Goal: Information Seeking & Learning: Learn about a topic

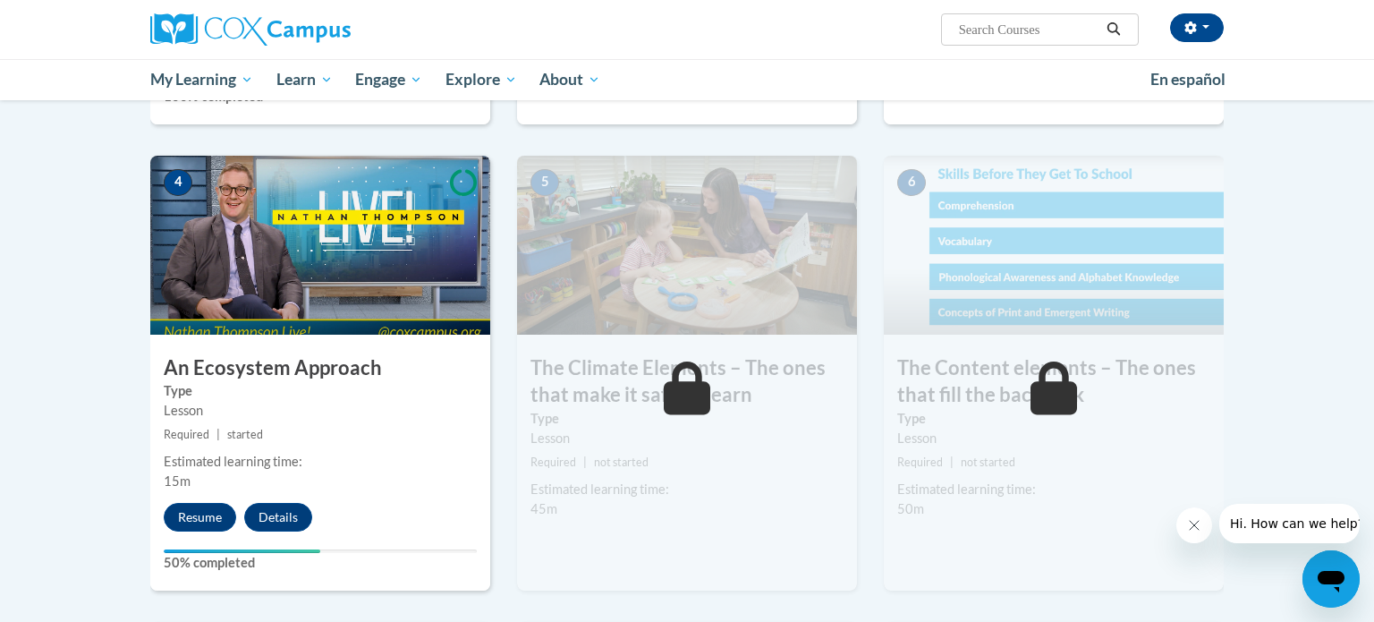
scroll to position [859, 0]
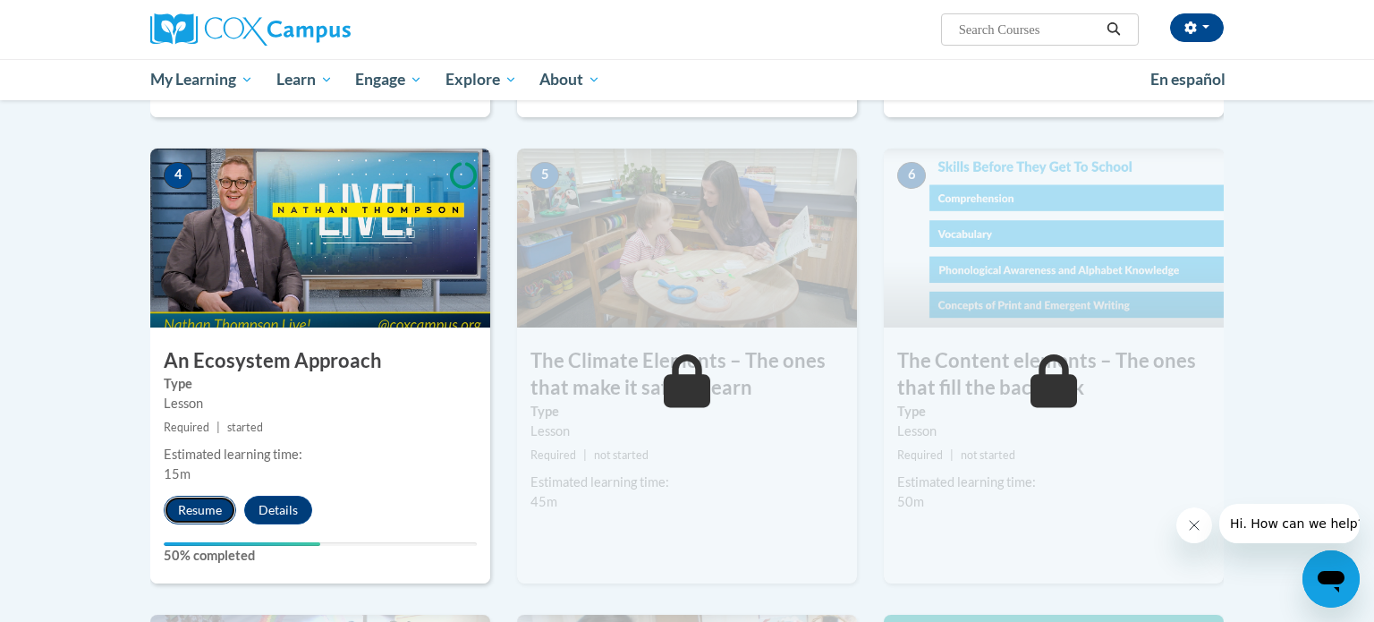
click at [197, 520] on button "Resume" at bounding box center [200, 510] width 72 height 29
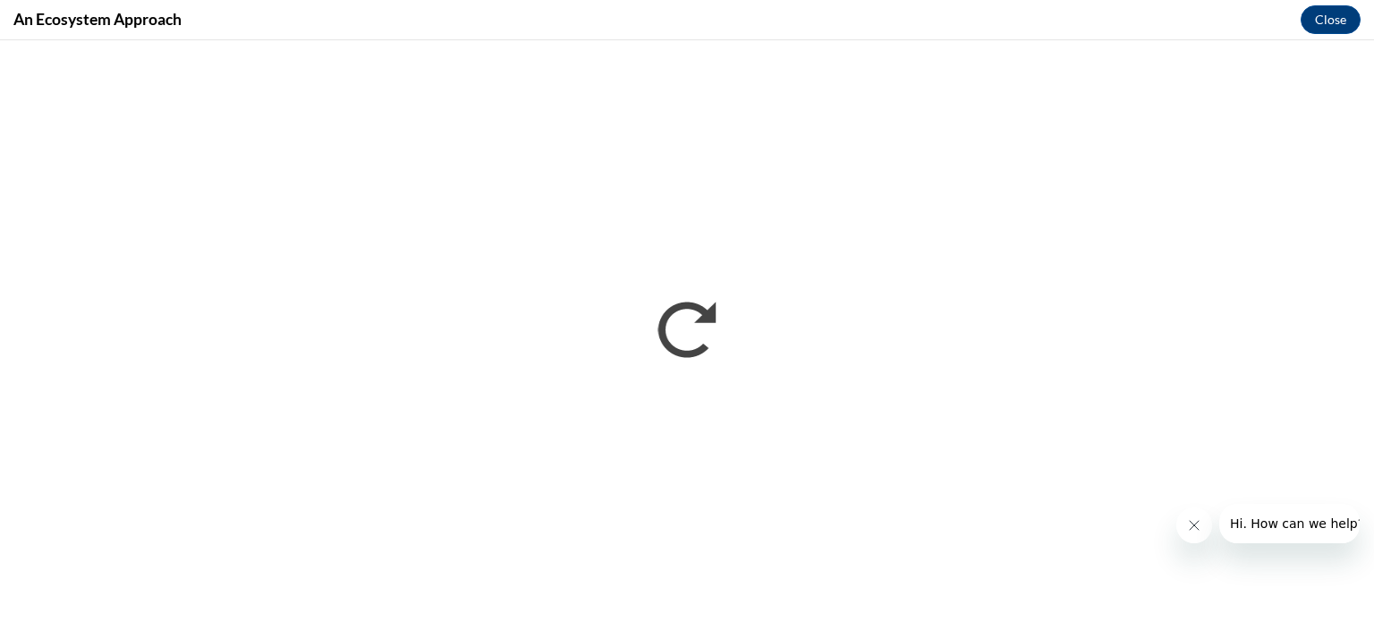
scroll to position [0, 0]
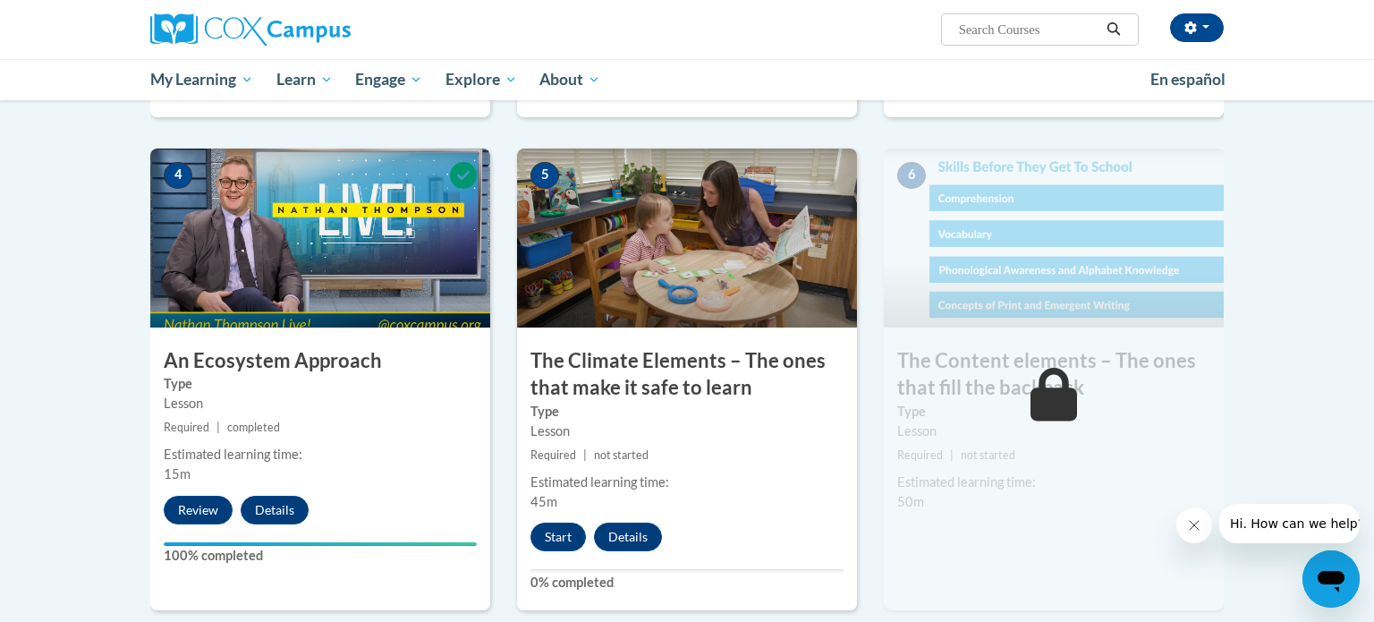
scroll to position [895, 0]
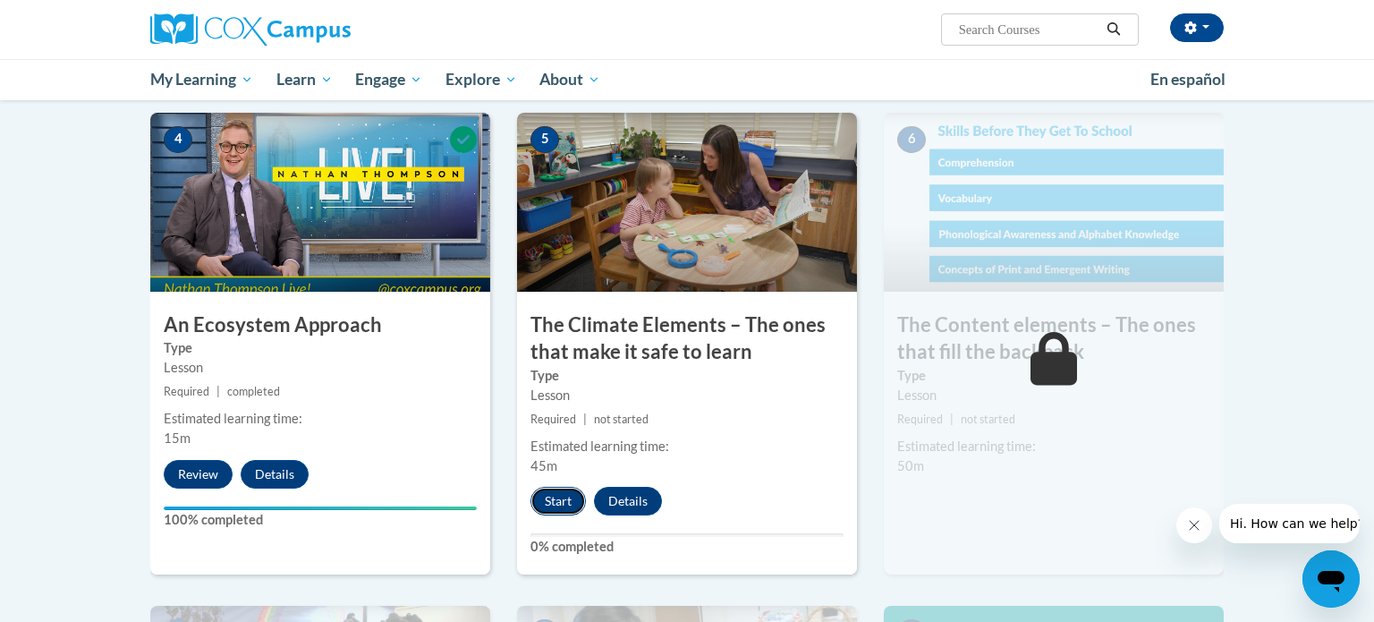
click at [563, 494] on button "Start" at bounding box center [557, 501] width 55 height 29
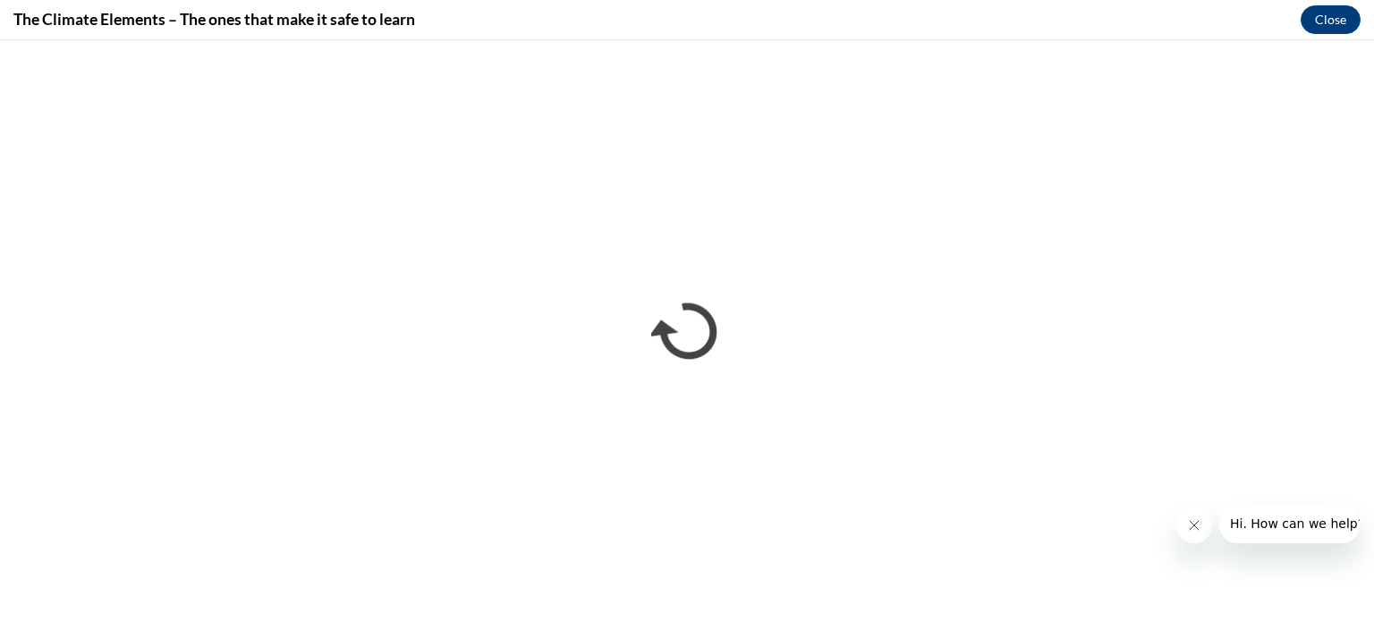
scroll to position [0, 0]
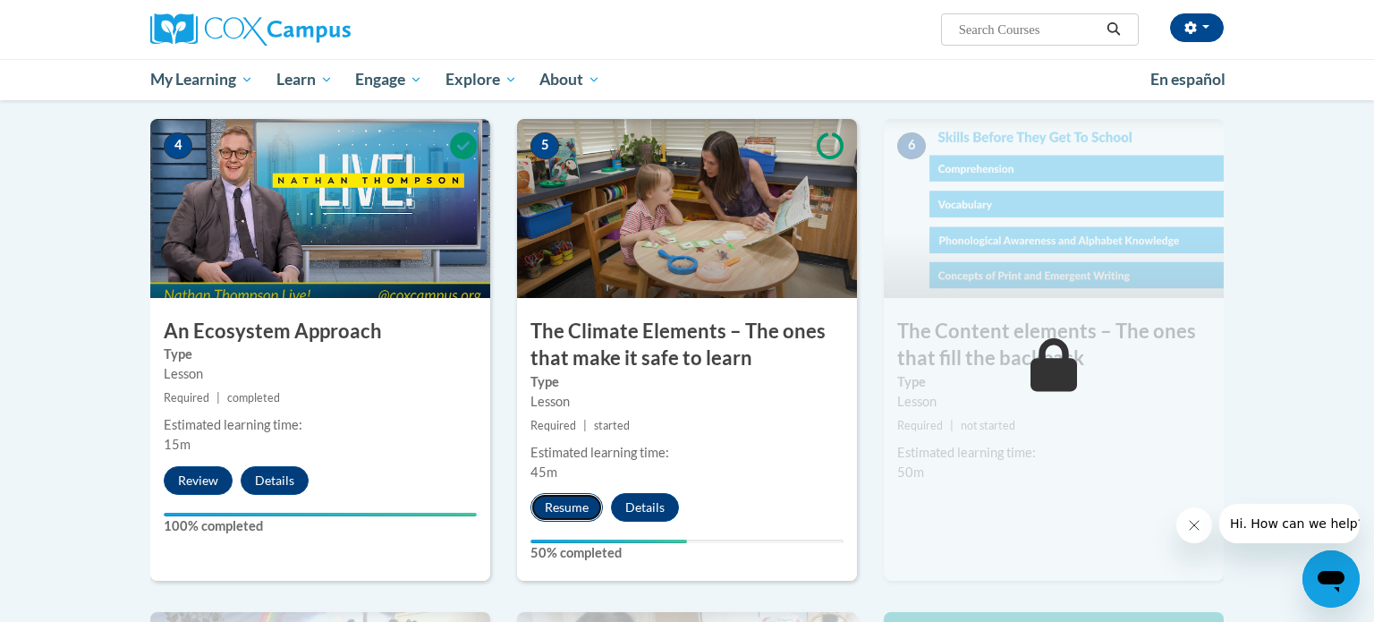
click at [573, 508] on button "Resume" at bounding box center [566, 507] width 72 height 29
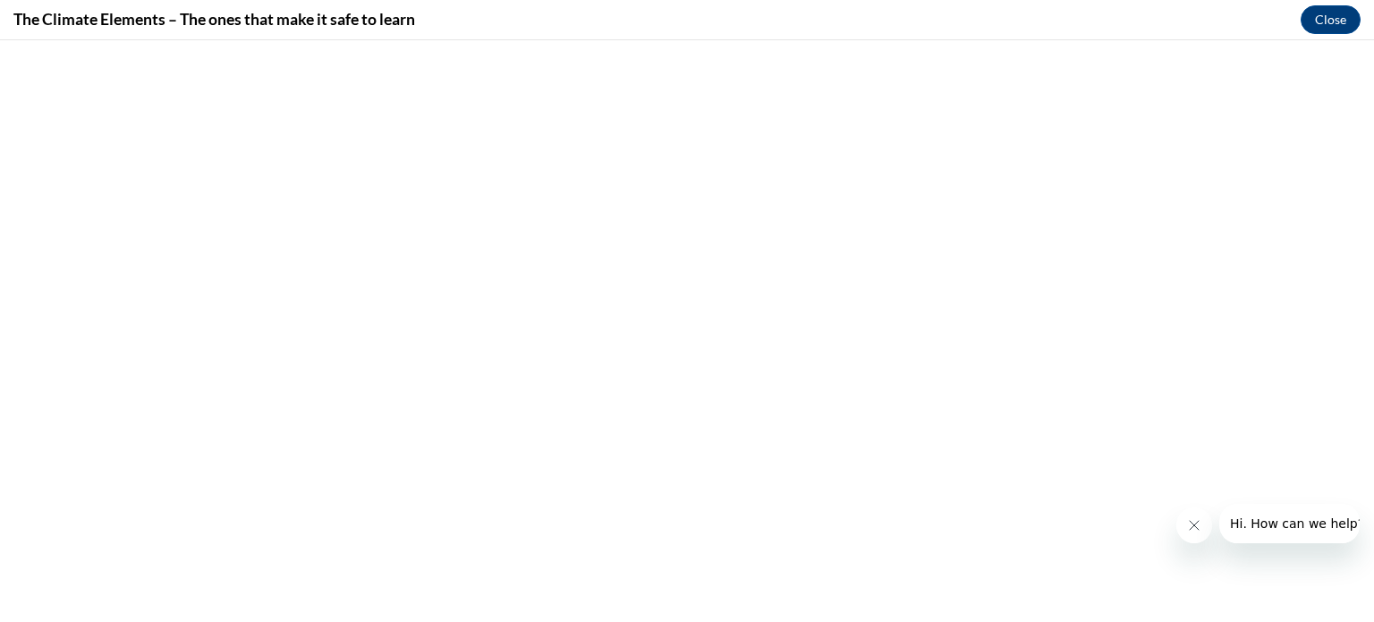
click at [1201, 518] on icon "Close message from company" at bounding box center [1194, 525] width 14 height 14
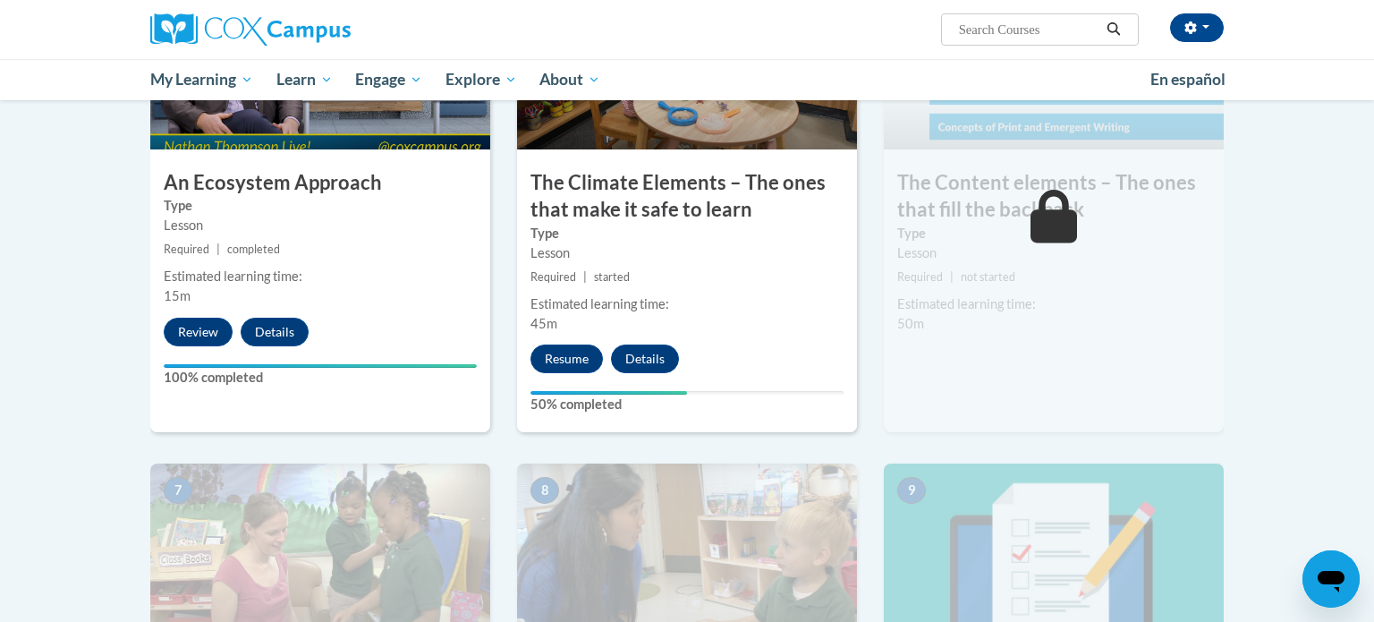
scroll to position [1048, 0]
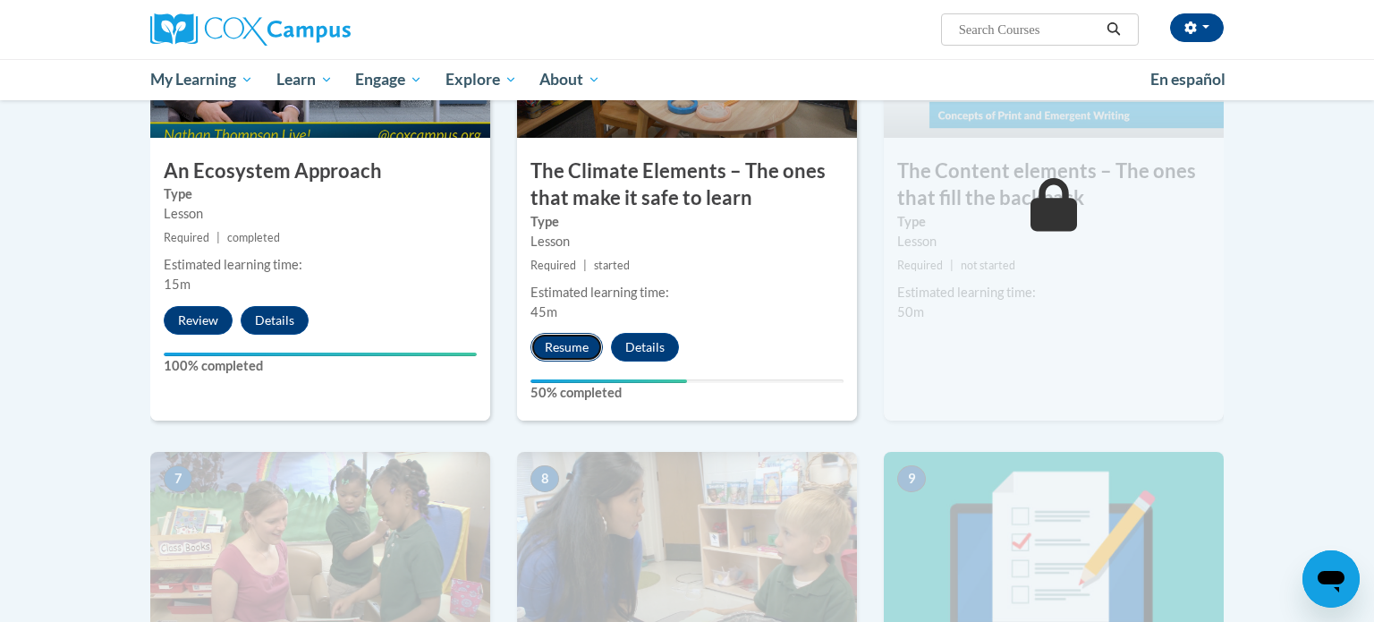
click at [558, 360] on button "Resume" at bounding box center [566, 347] width 72 height 29
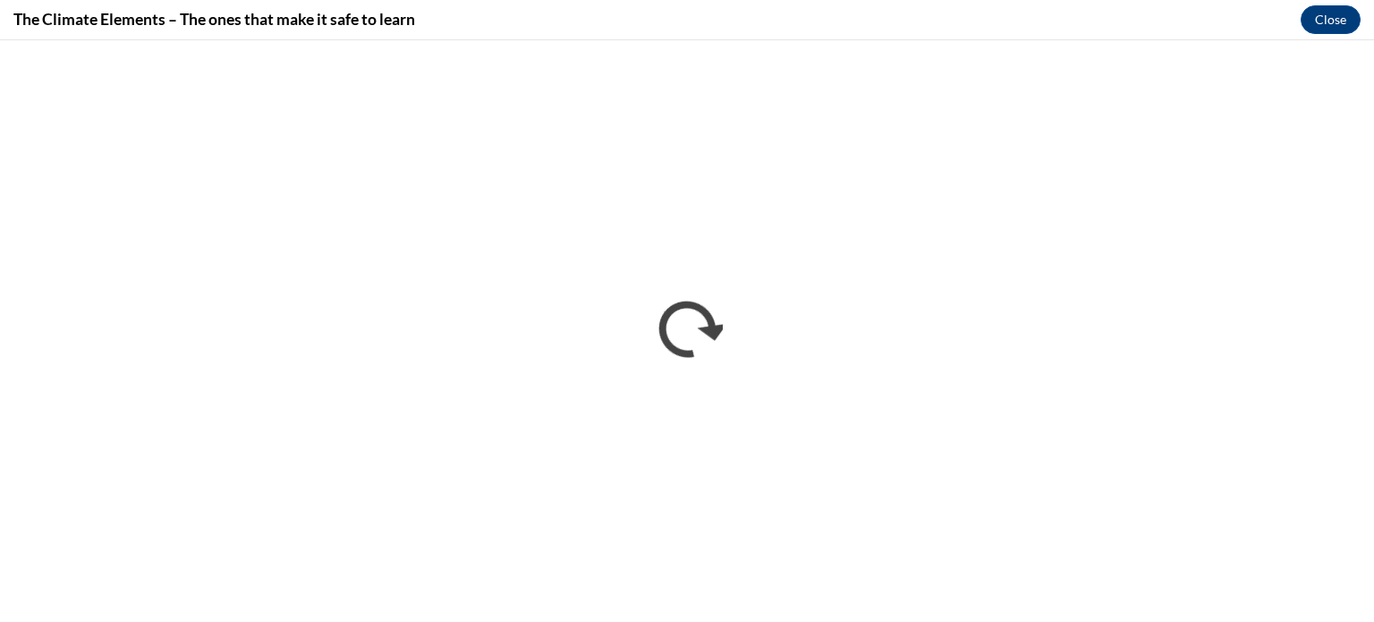
scroll to position [0, 0]
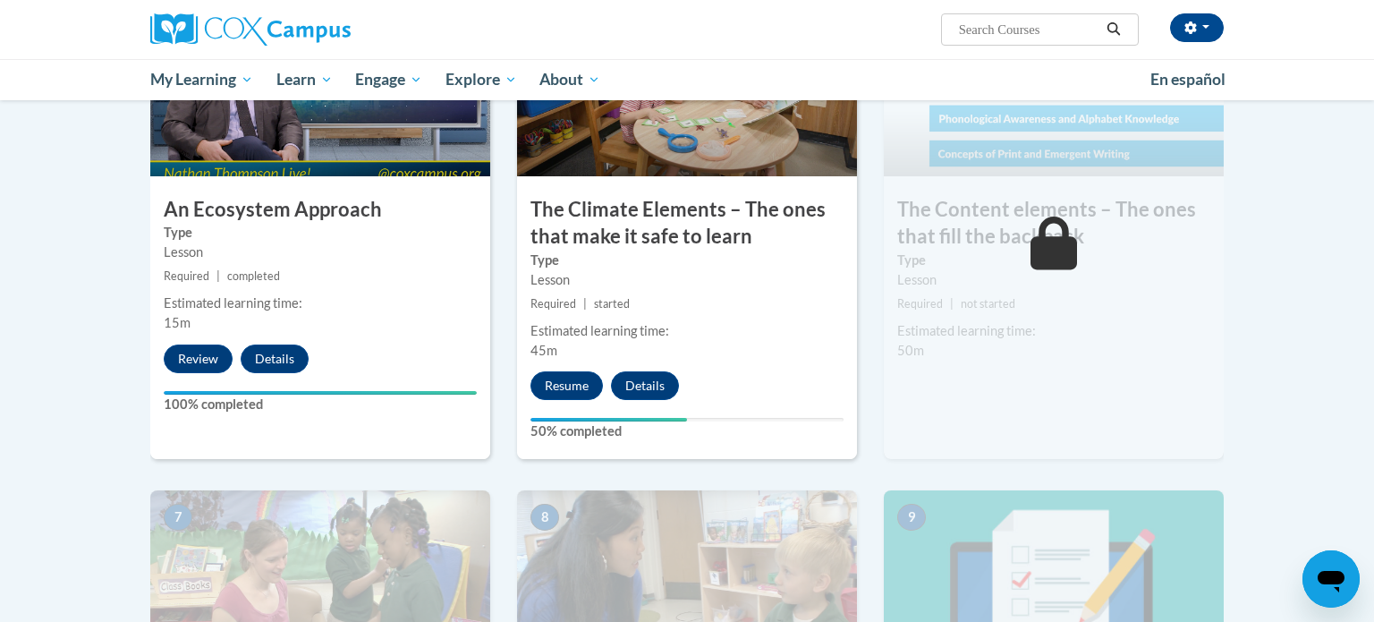
scroll to position [1011, 0]
click at [573, 395] on button "Resume" at bounding box center [566, 384] width 72 height 29
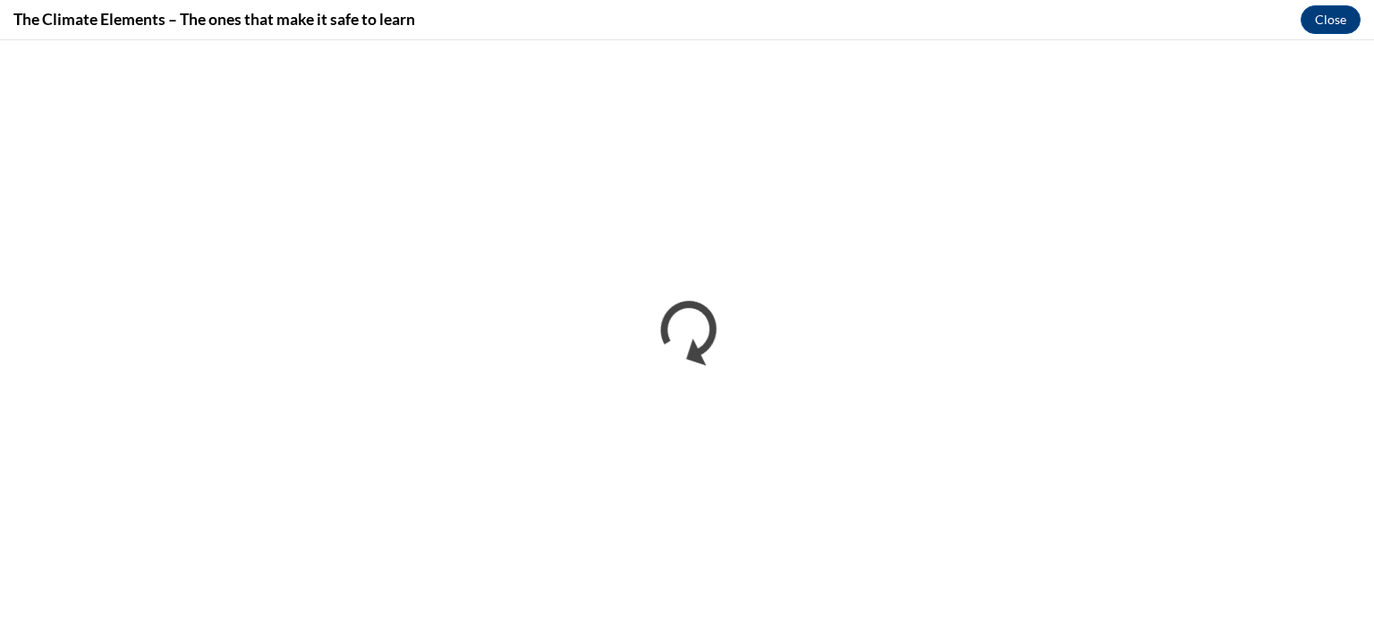
scroll to position [0, 0]
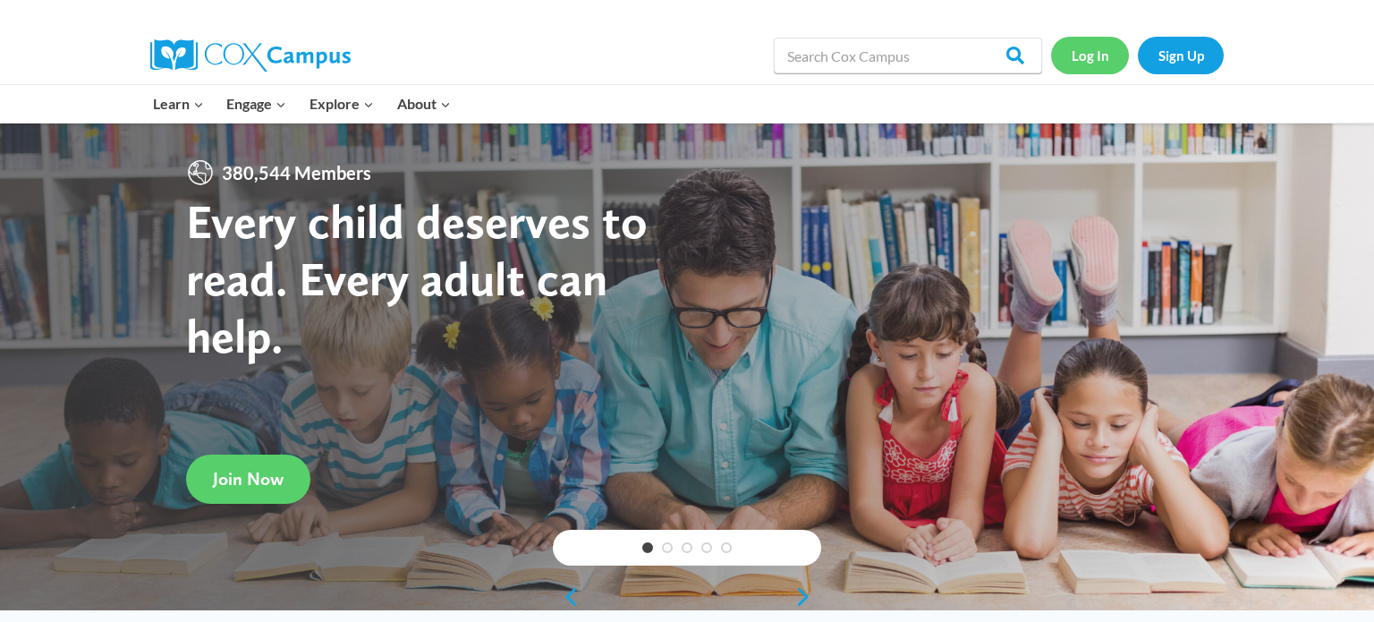
click at [1113, 69] on link "Log In" at bounding box center [1090, 55] width 78 height 37
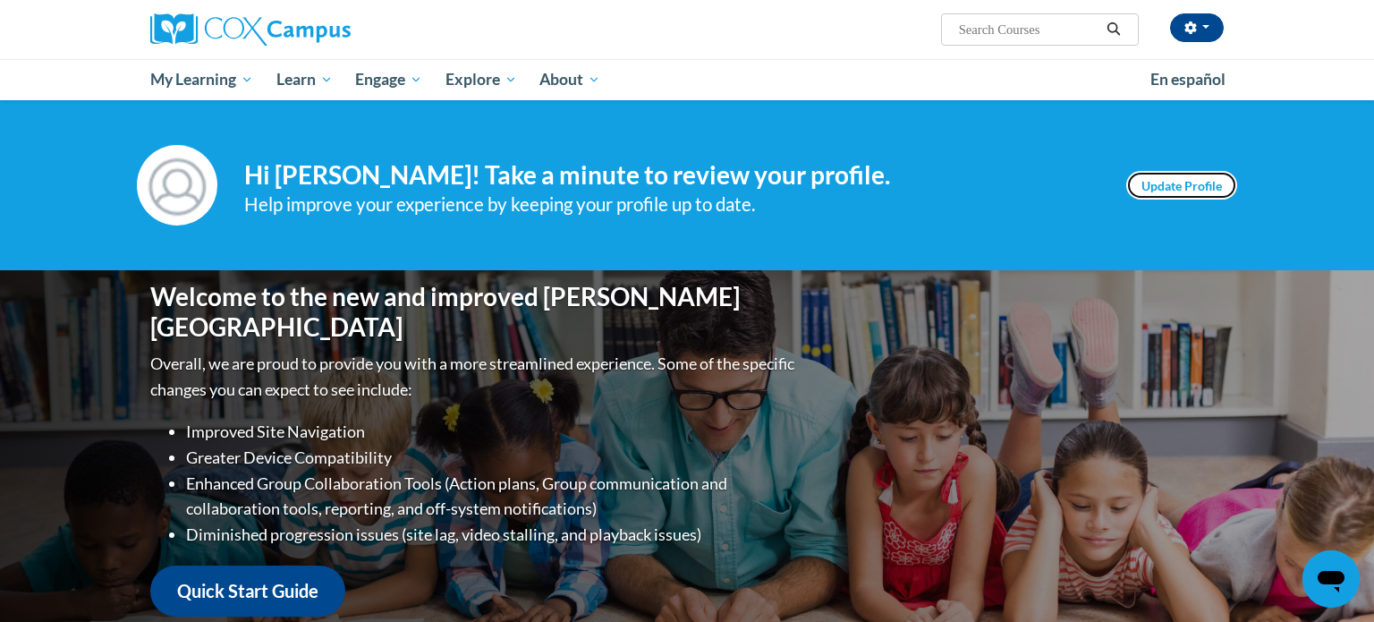
click at [1170, 194] on link "Update Profile" at bounding box center [1181, 185] width 111 height 29
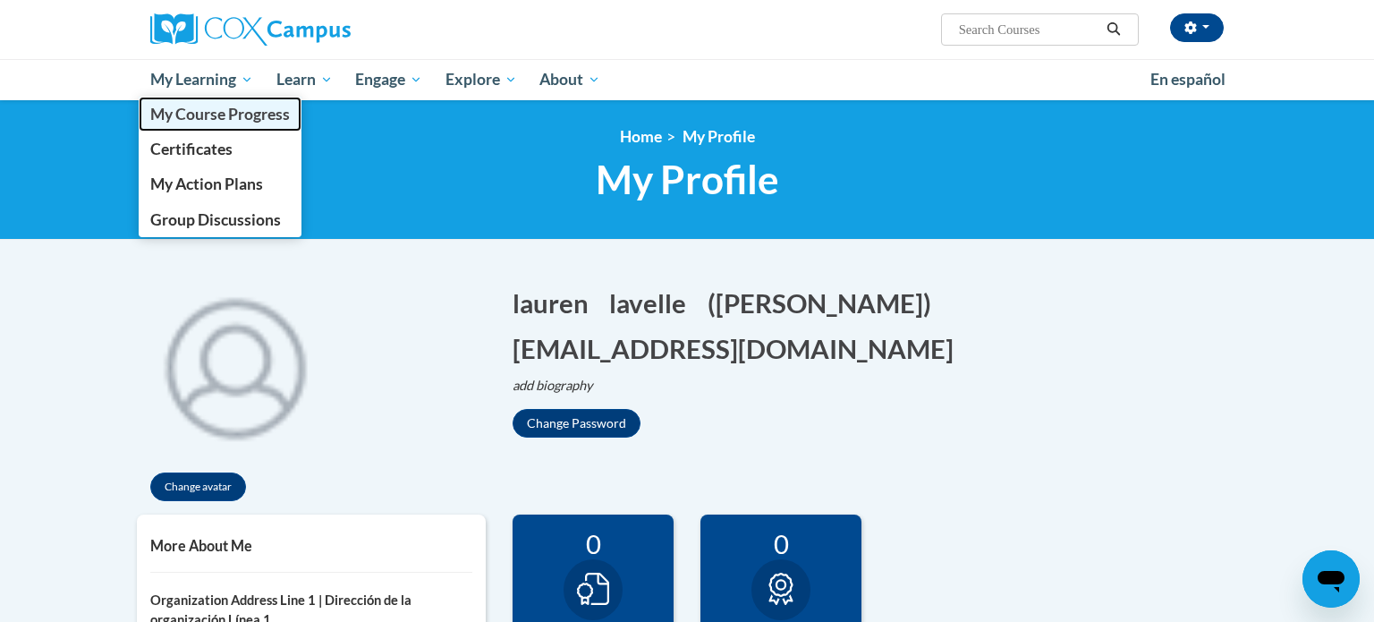
click at [229, 98] on link "My Course Progress" at bounding box center [220, 114] width 163 height 35
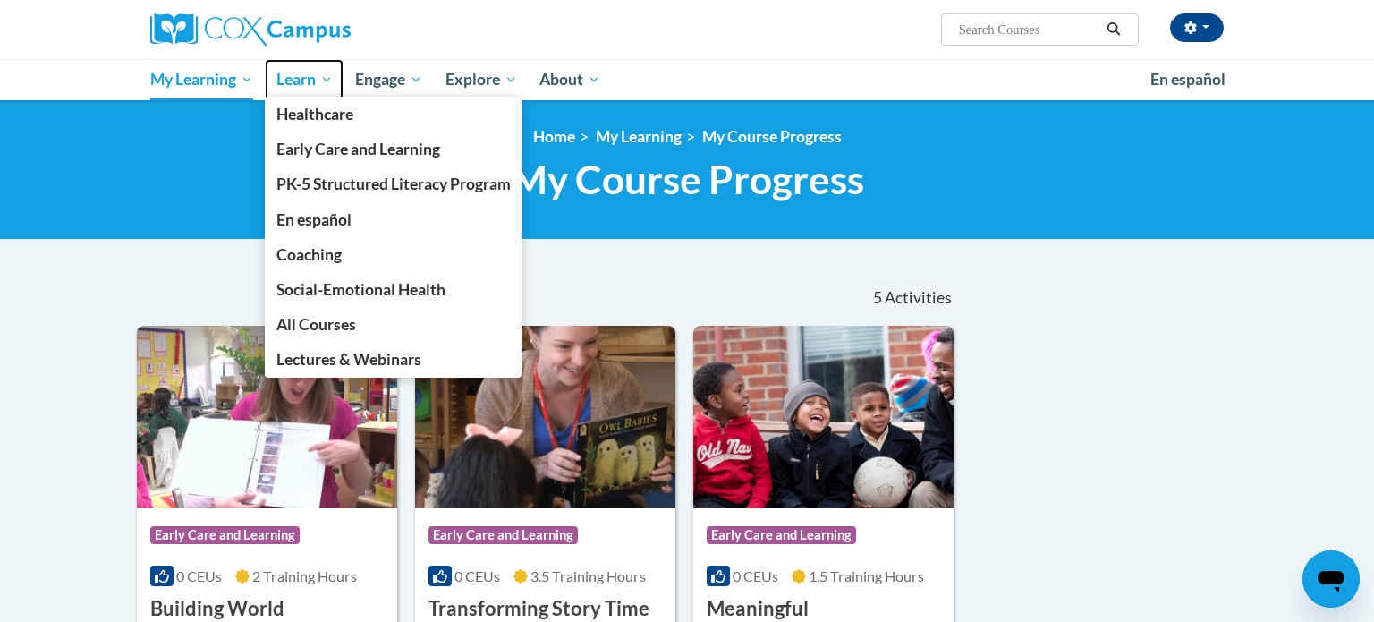
click at [297, 82] on span "Learn" at bounding box center [304, 79] width 56 height 21
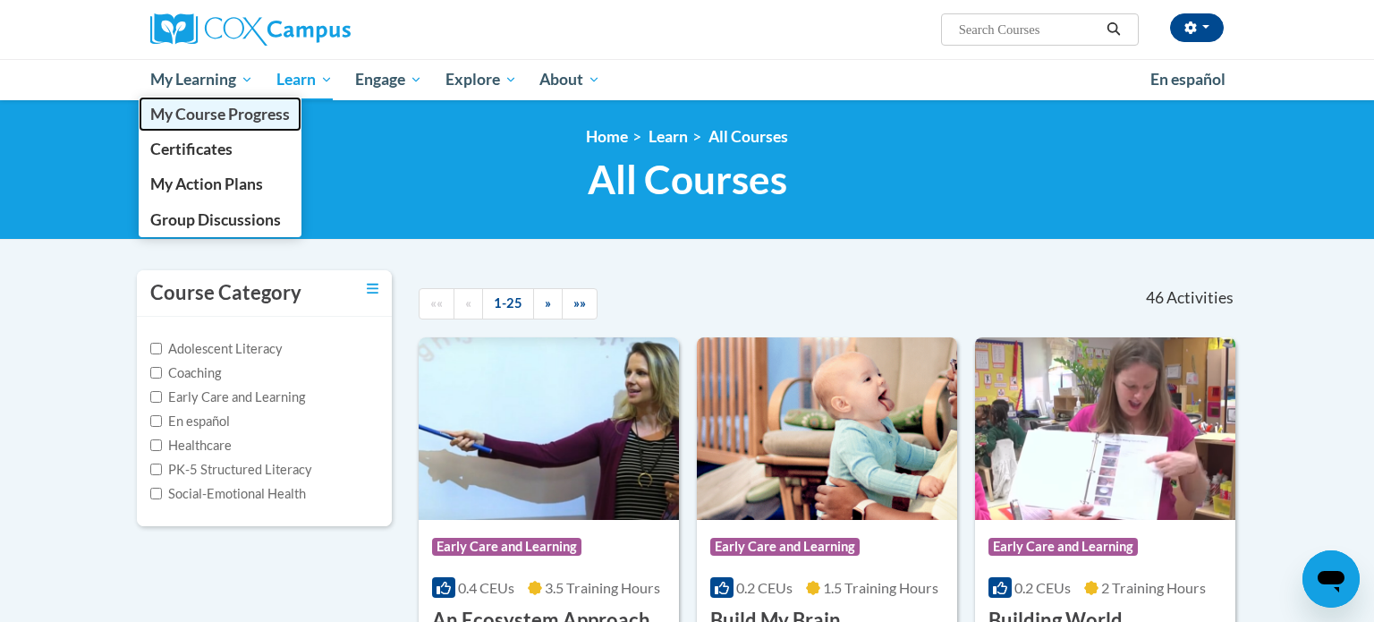
click at [214, 101] on link "My Course Progress" at bounding box center [220, 114] width 163 height 35
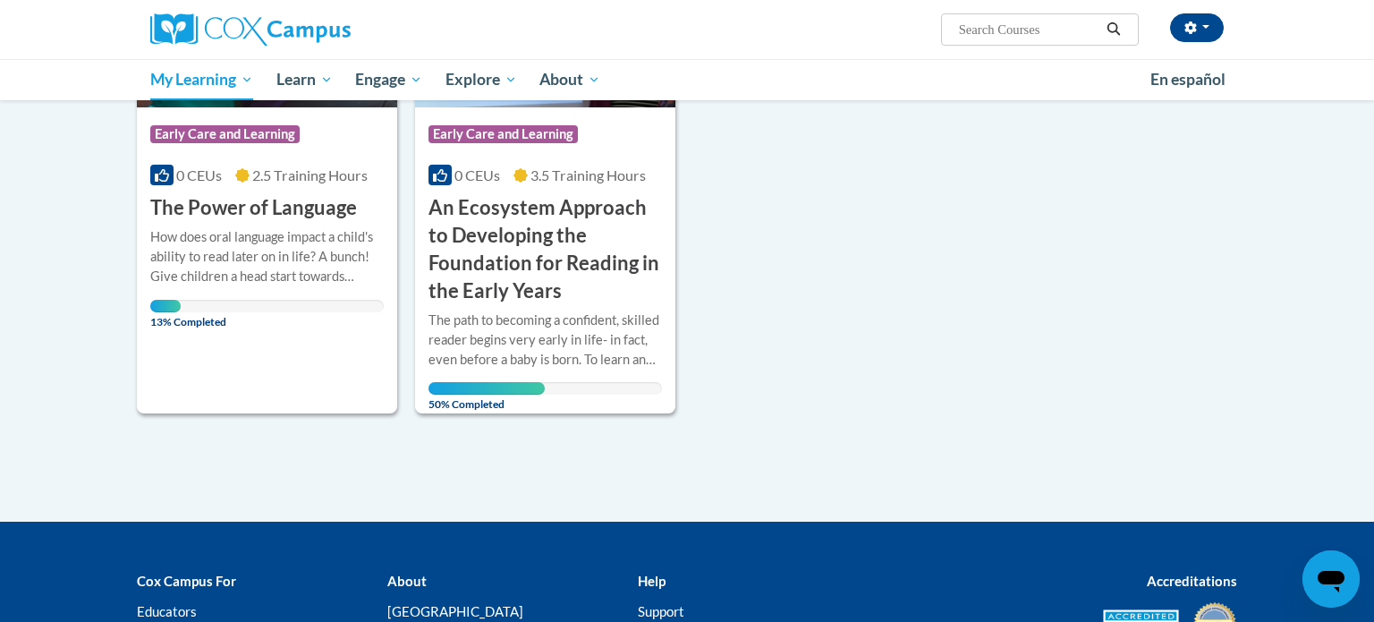
scroll to position [870, 0]
click at [513, 259] on h3 "An Ecosystem Approach to Developing the Foundation for Reading in the Early Yea…" at bounding box center [545, 249] width 233 height 110
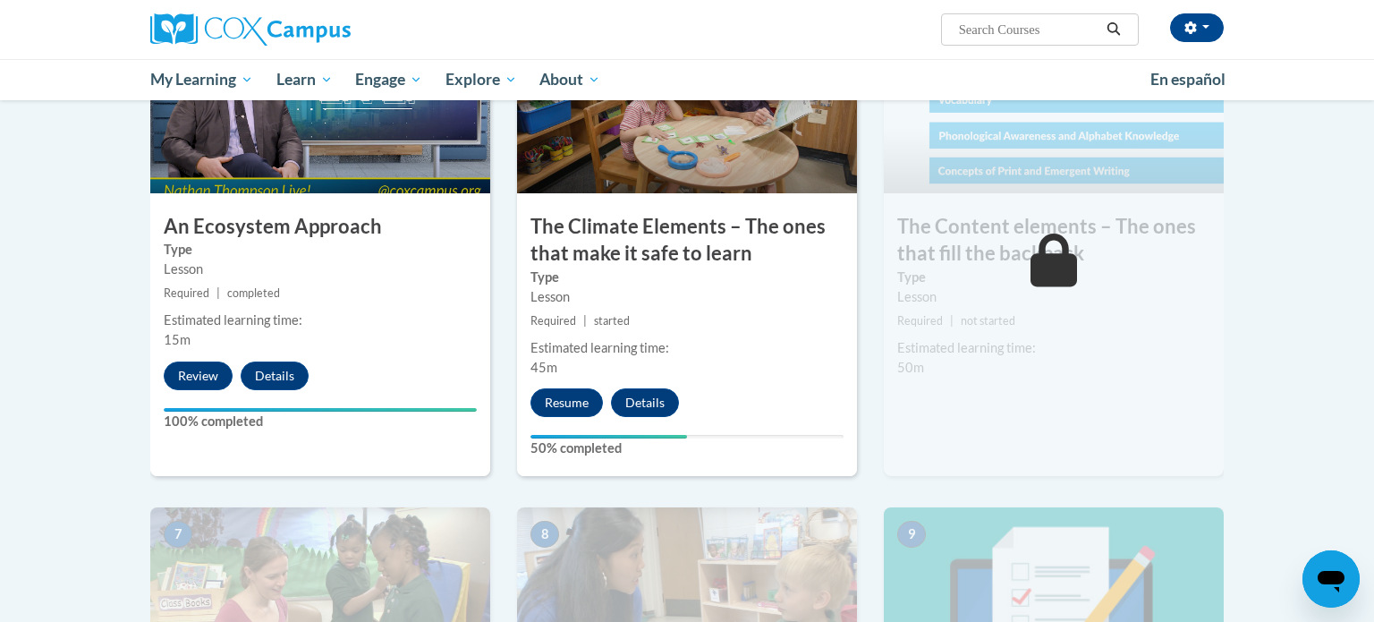
scroll to position [995, 0]
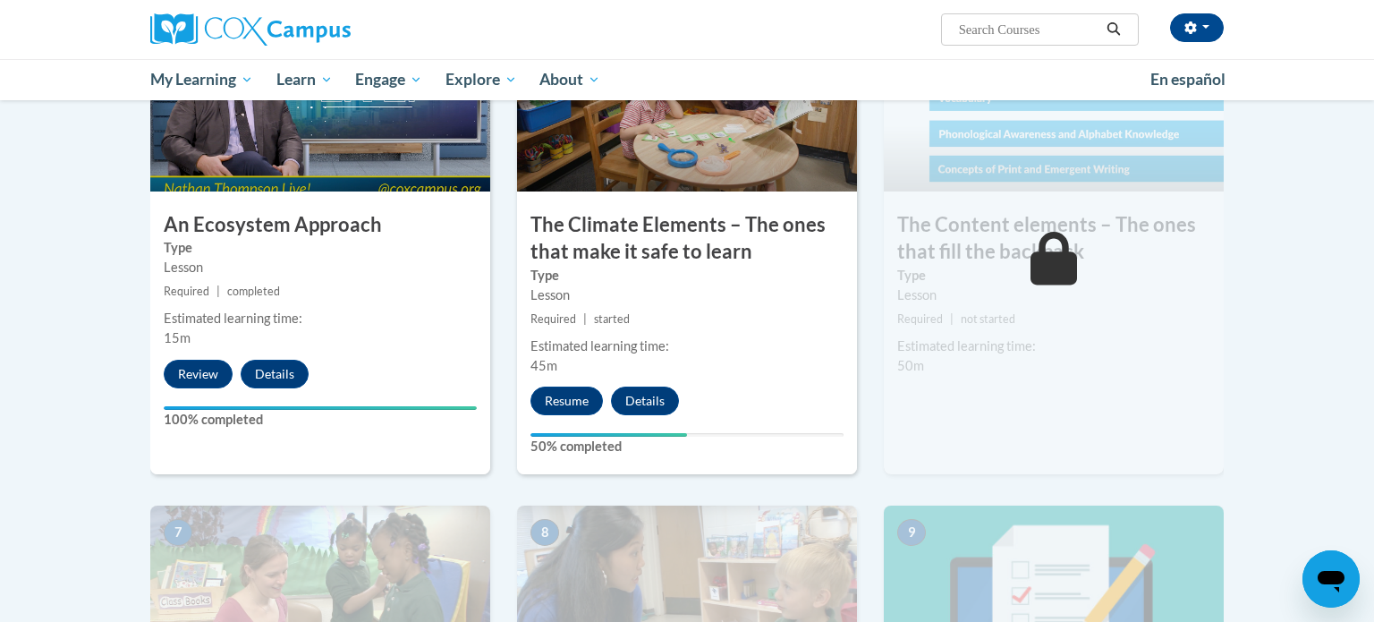
click at [745, 286] on div "Lesson" at bounding box center [686, 295] width 313 height 20
click at [569, 405] on button "Resume" at bounding box center [566, 400] width 72 height 29
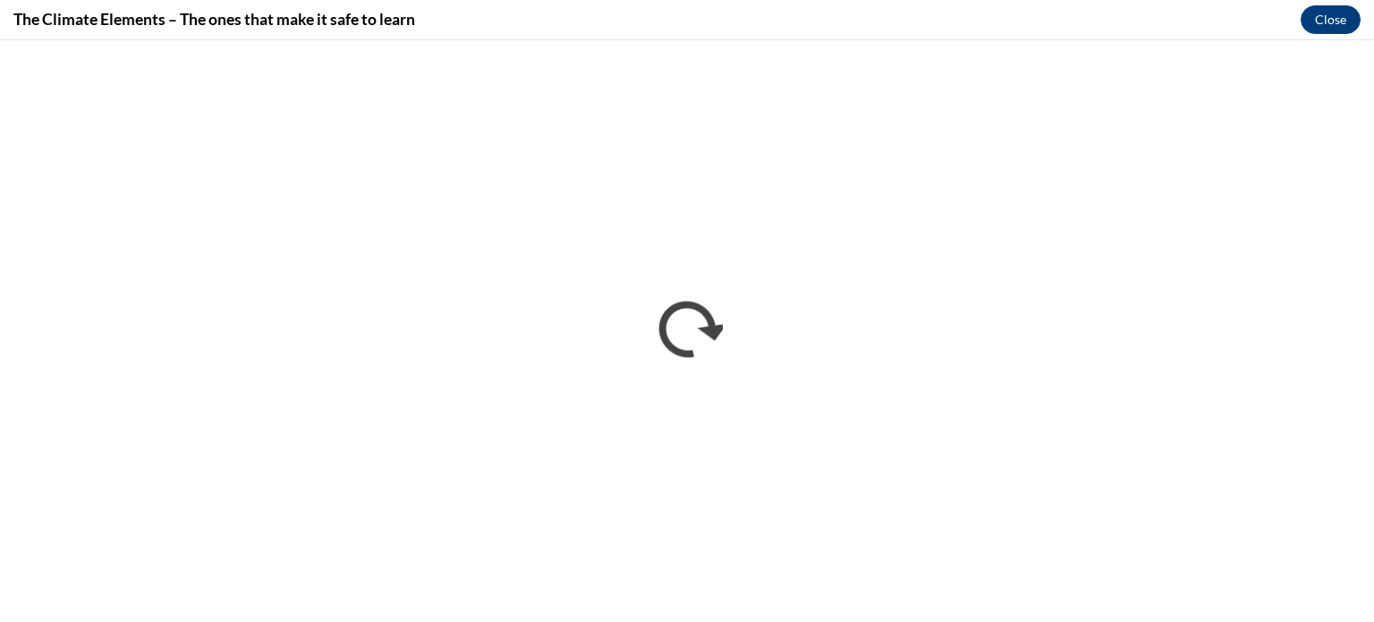
scroll to position [0, 0]
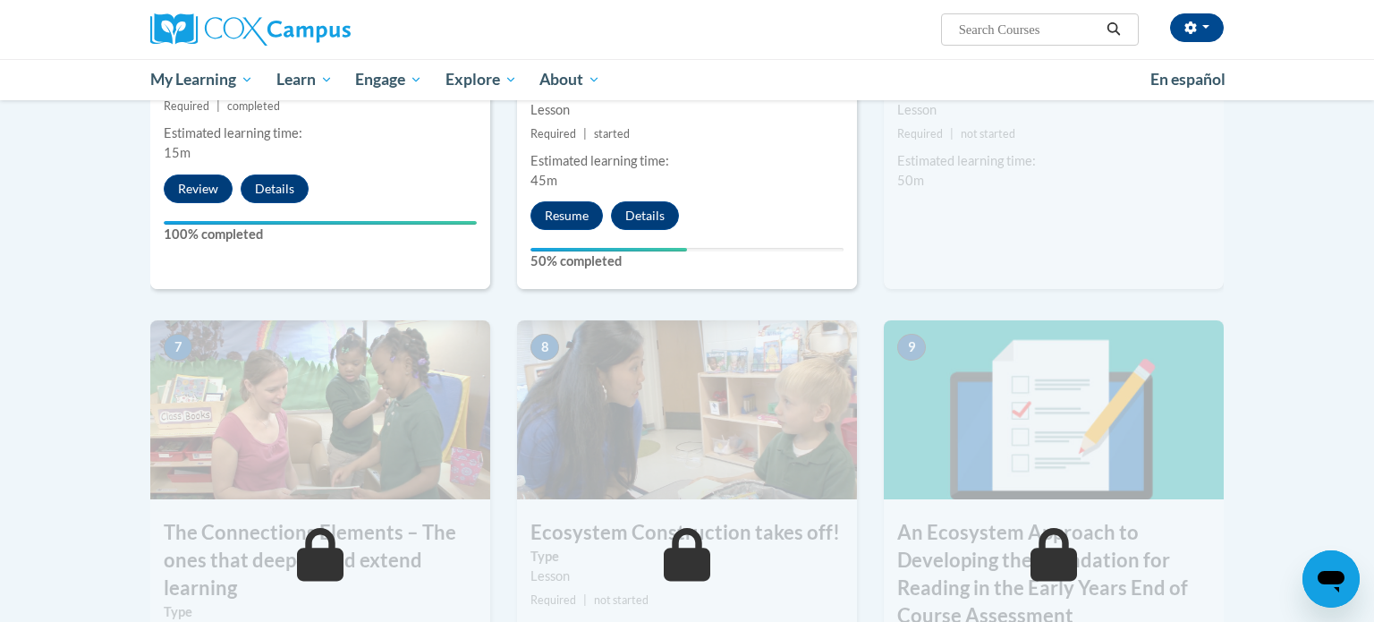
scroll to position [1181, 0]
click at [547, 219] on button "Resume" at bounding box center [566, 214] width 72 height 29
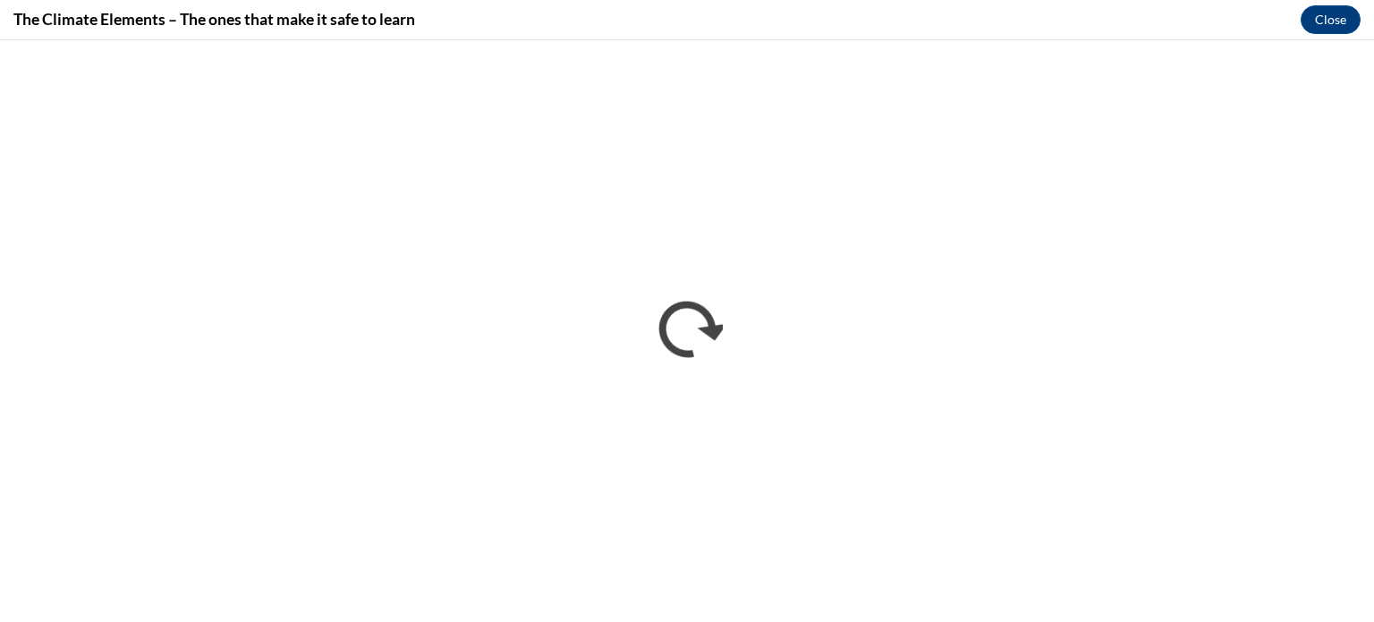
scroll to position [0, 0]
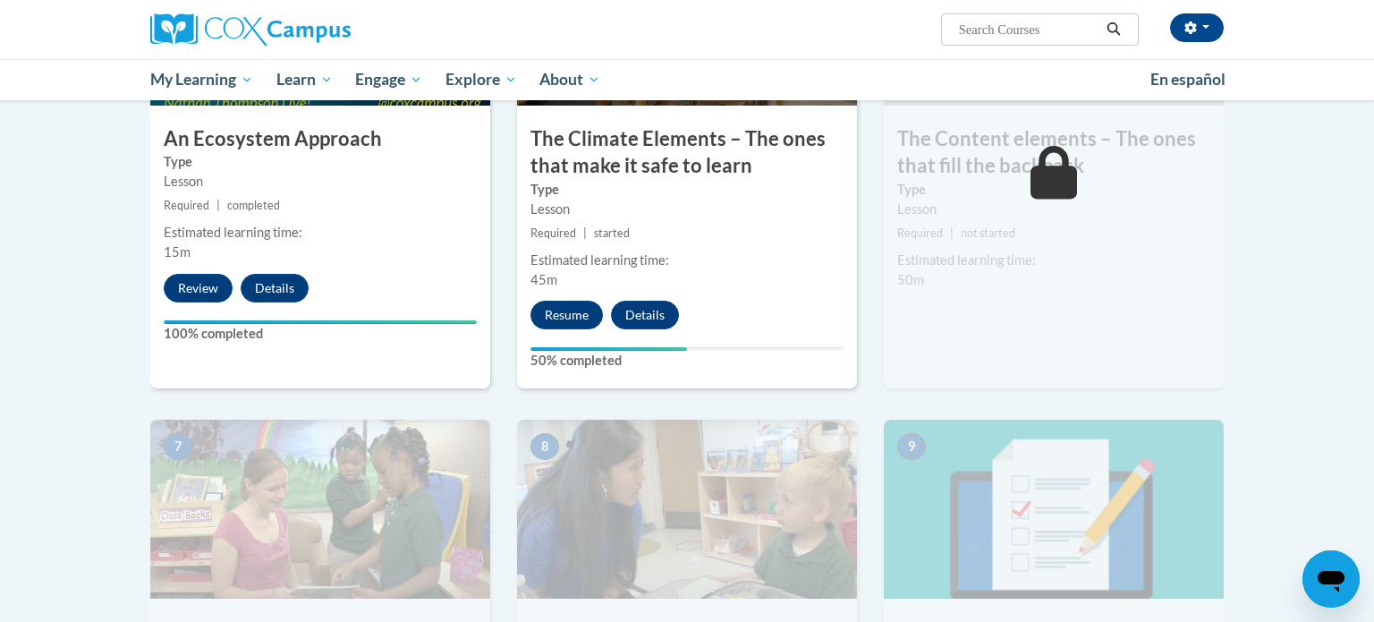
scroll to position [1080, 0]
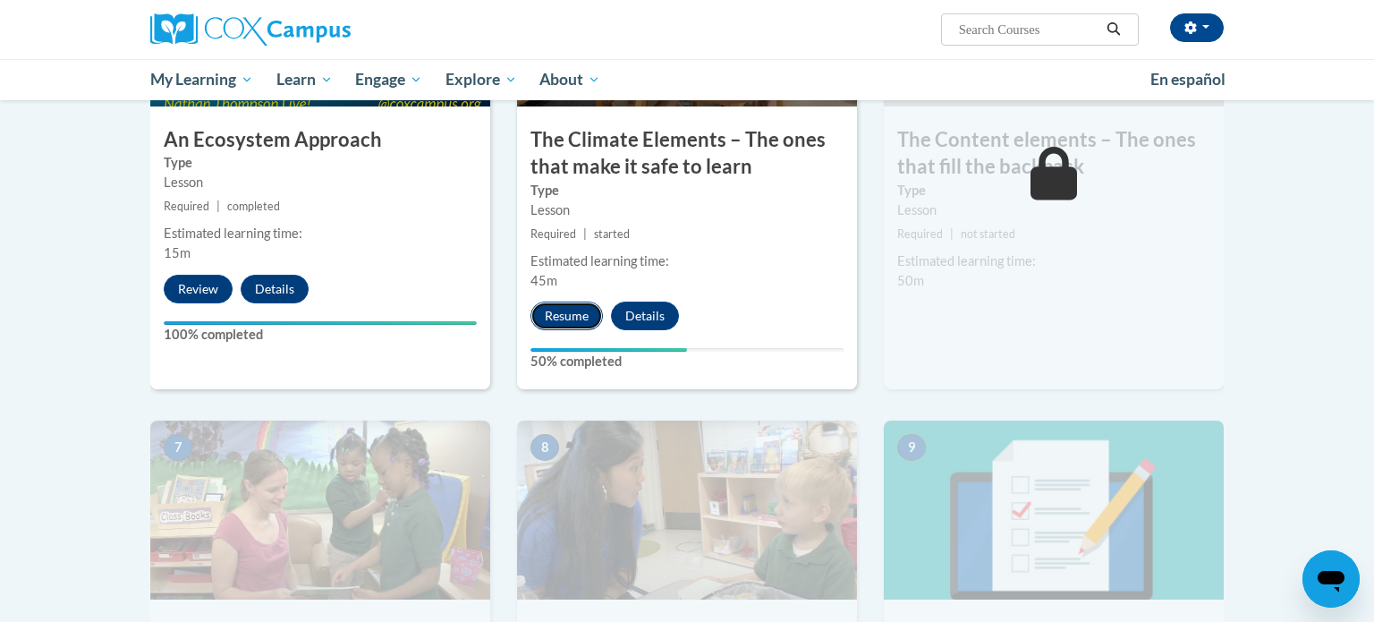
click at [563, 312] on button "Resume" at bounding box center [566, 315] width 72 height 29
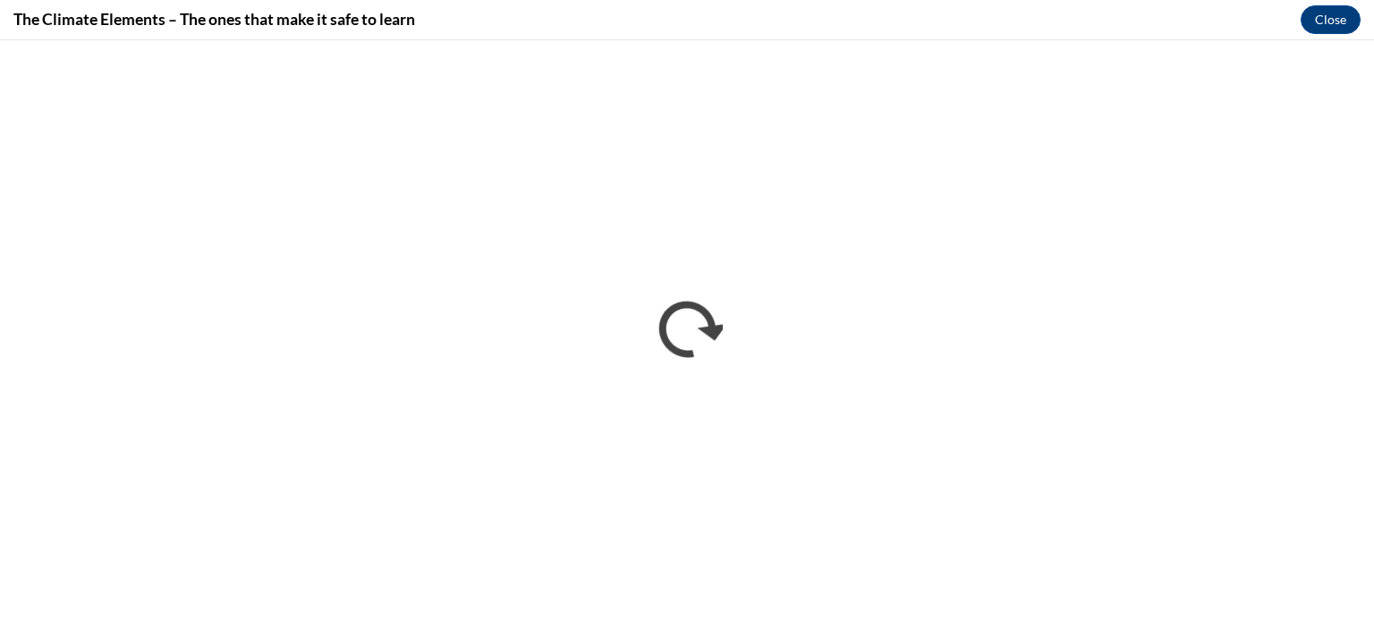
scroll to position [0, 0]
